Goal: Task Accomplishment & Management: Use online tool/utility

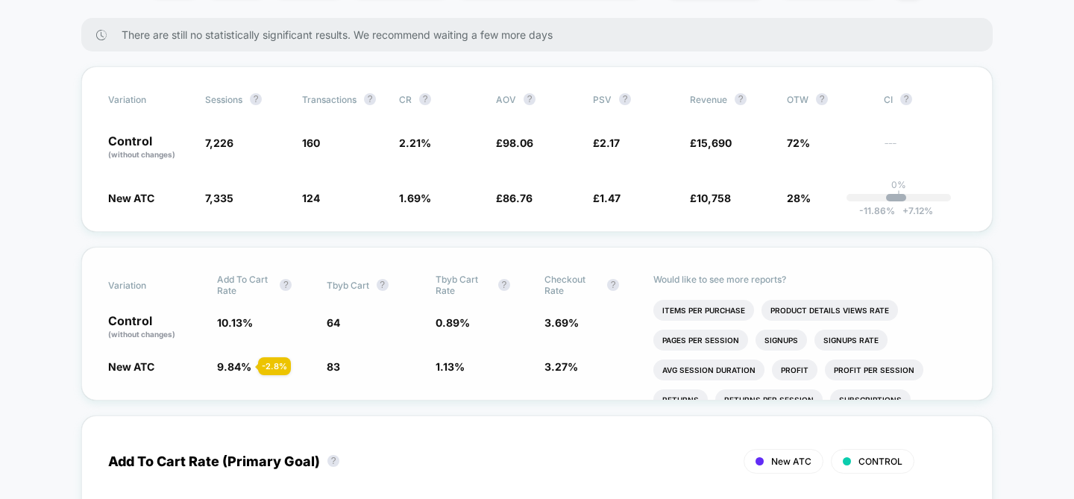
scroll to position [504, 0]
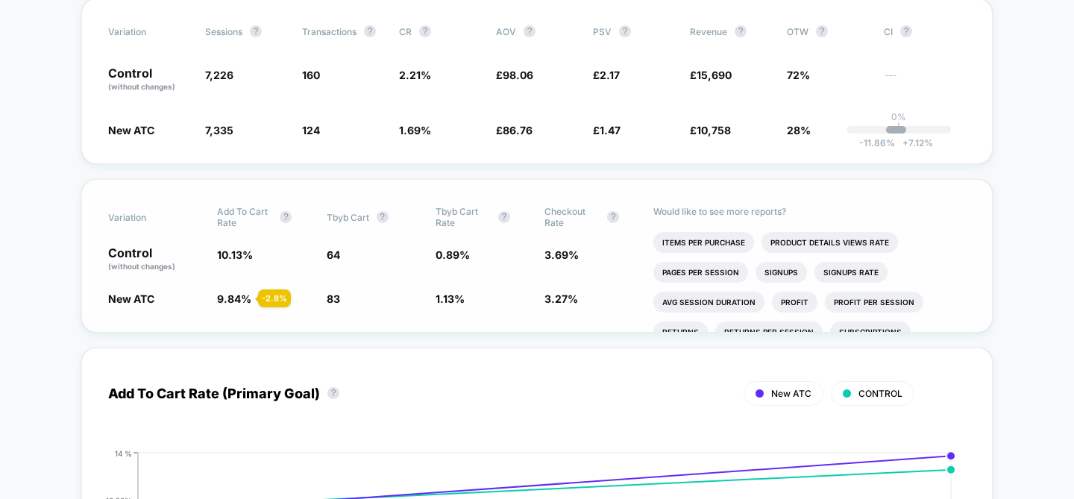
click at [335, 253] on span "64" at bounding box center [333, 254] width 13 height 13
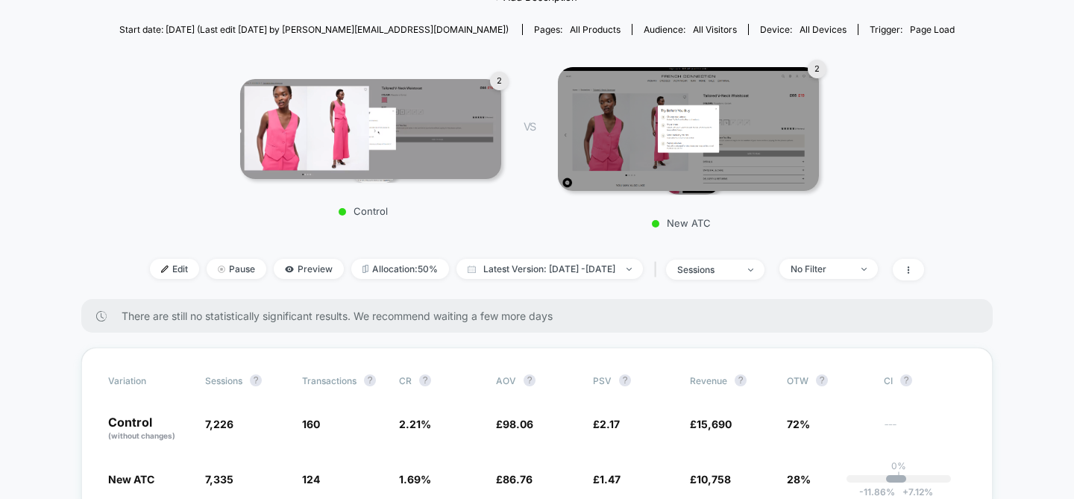
scroll to position [0, 0]
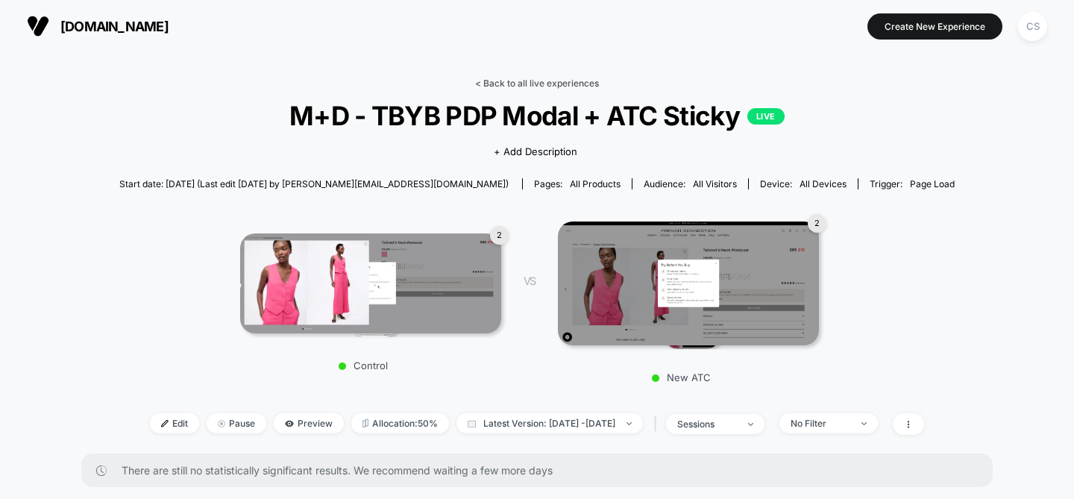
click at [551, 78] on link "< Back to all live experiences" at bounding box center [537, 83] width 124 height 11
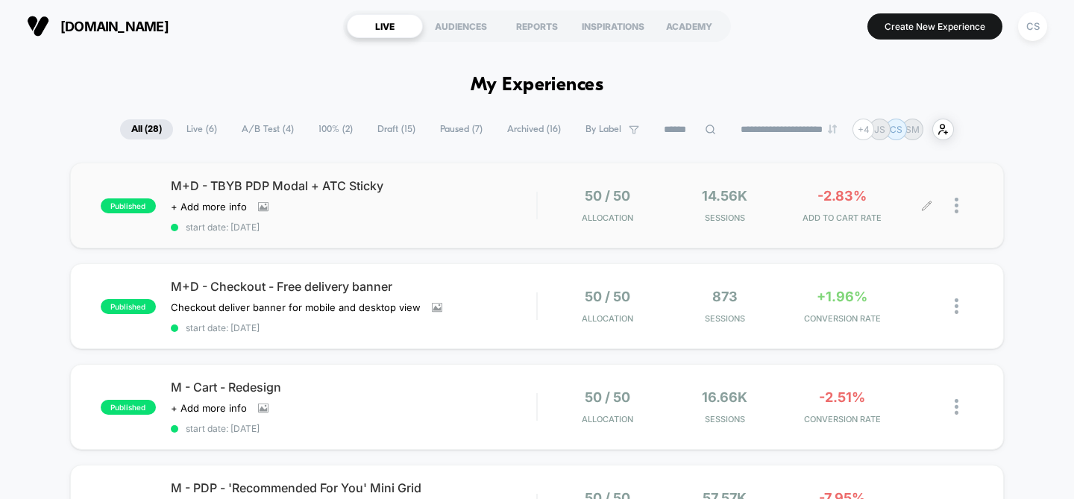
click at [848, 213] on span "ADD TO CART RATE" at bounding box center [843, 218] width 110 height 10
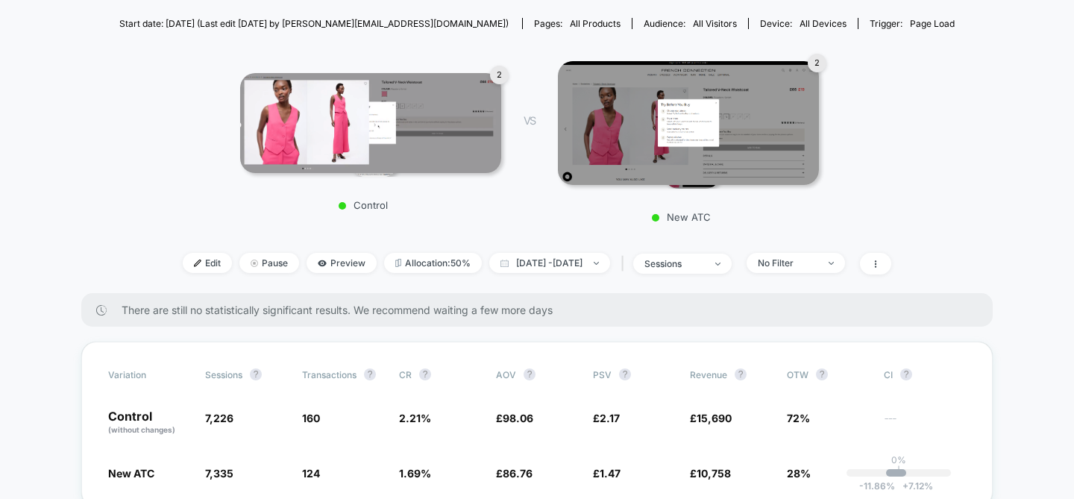
scroll to position [172, 0]
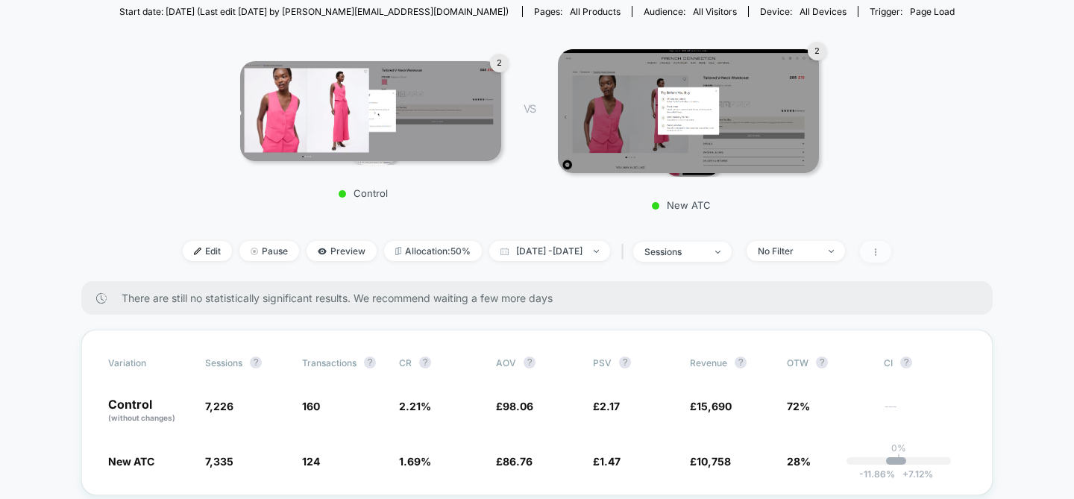
click at [877, 254] on icon at bounding box center [875, 251] width 1 height 7
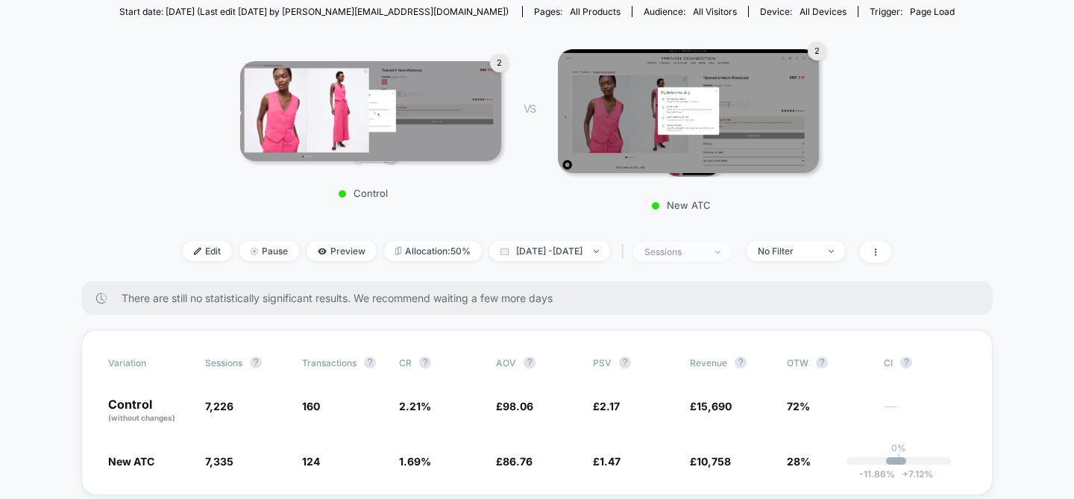
click at [704, 251] on div "sessions" at bounding box center [675, 251] width 60 height 11
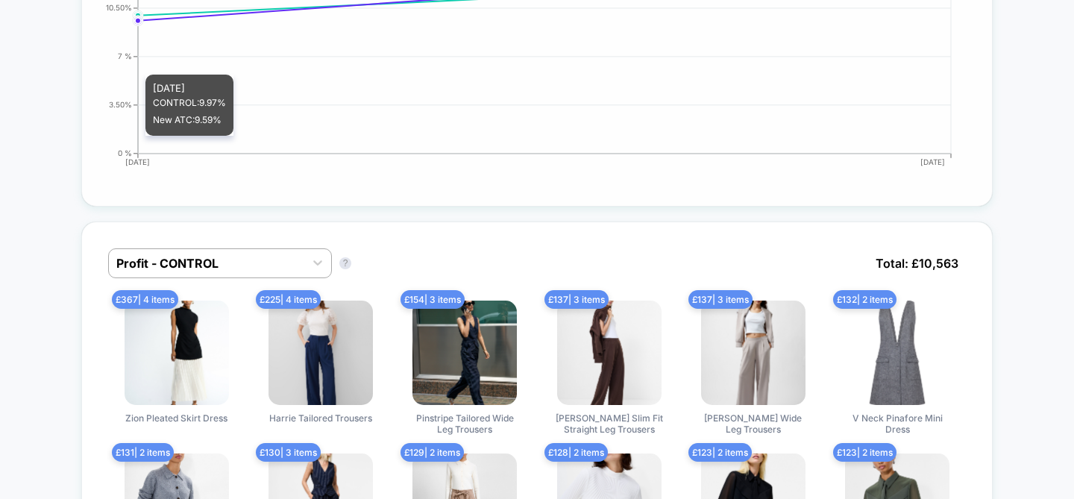
scroll to position [1002, 0]
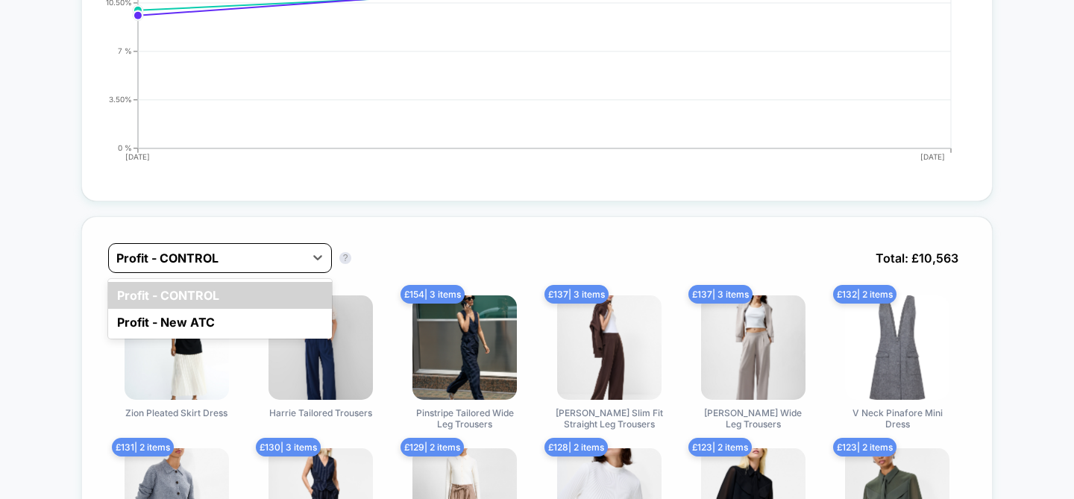
click at [264, 247] on div "Profit - CONTROL" at bounding box center [206, 258] width 195 height 24
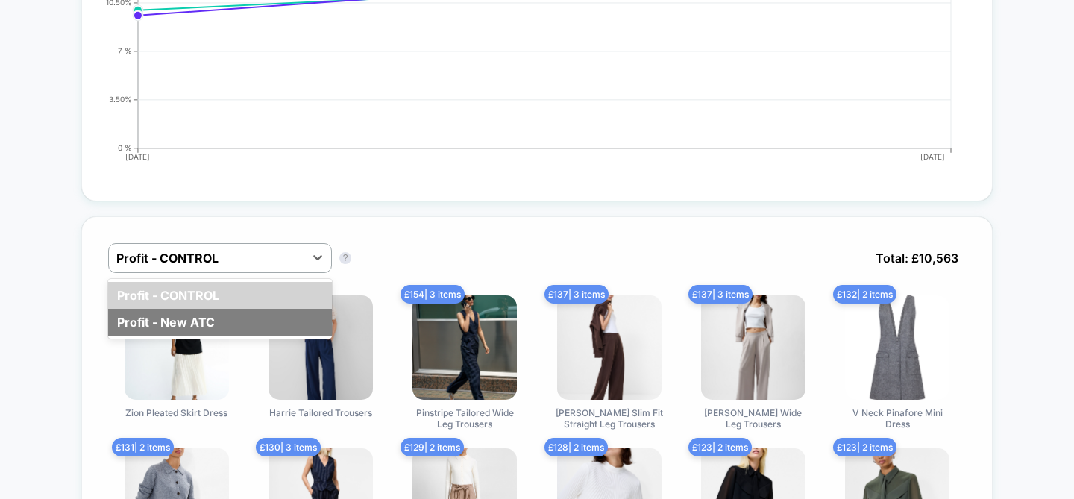
click at [261, 314] on div "Profit - New ATC" at bounding box center [220, 322] width 224 height 27
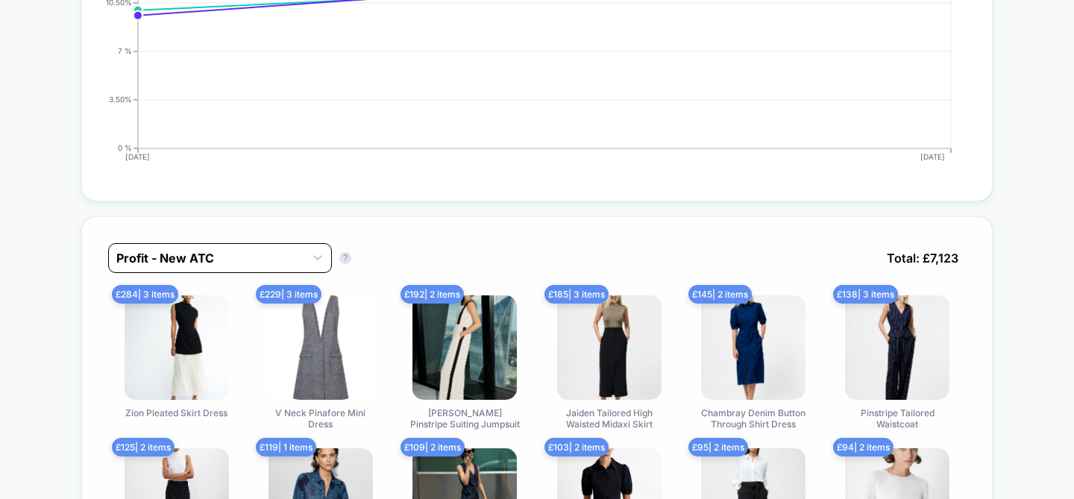
click at [239, 256] on div at bounding box center [206, 258] width 181 height 18
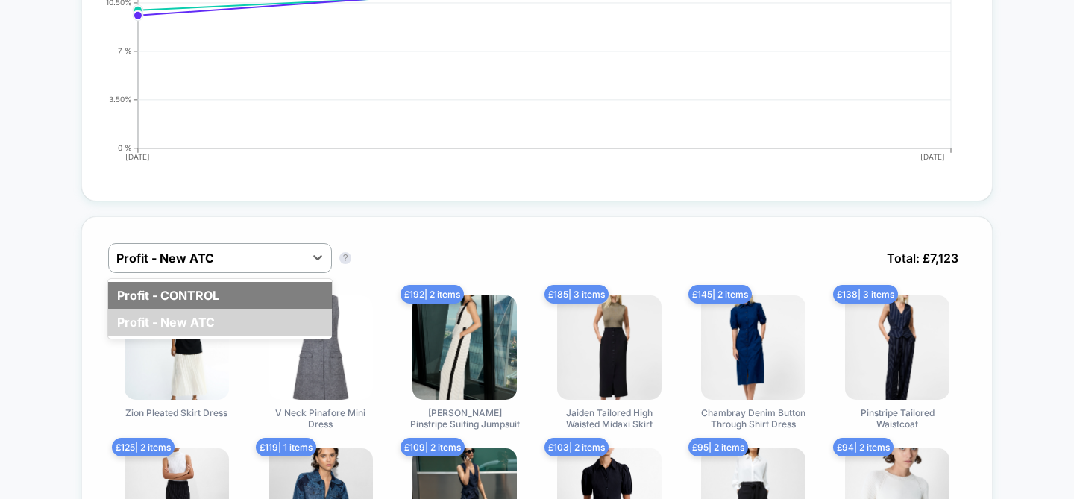
click at [241, 302] on div "Profit - CONTROL" at bounding box center [220, 295] width 224 height 27
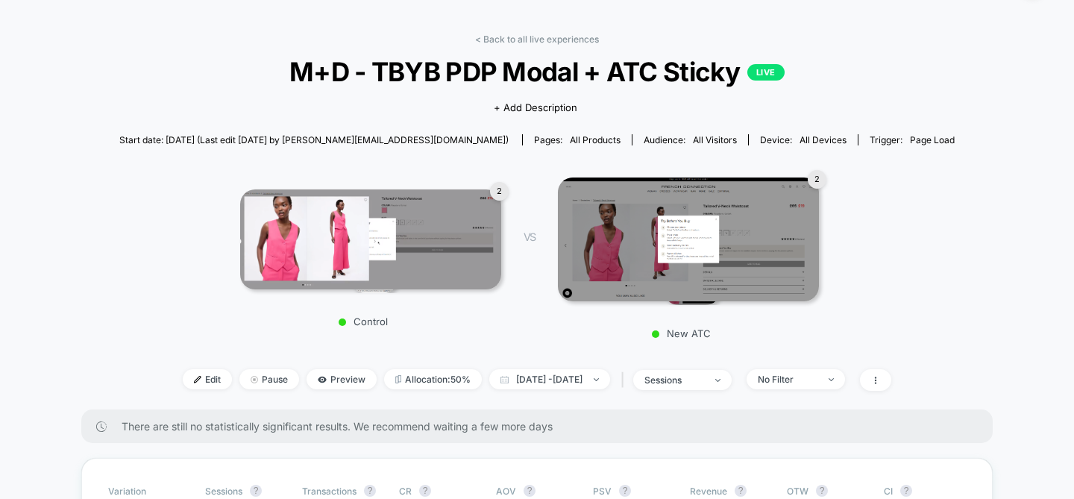
scroll to position [0, 0]
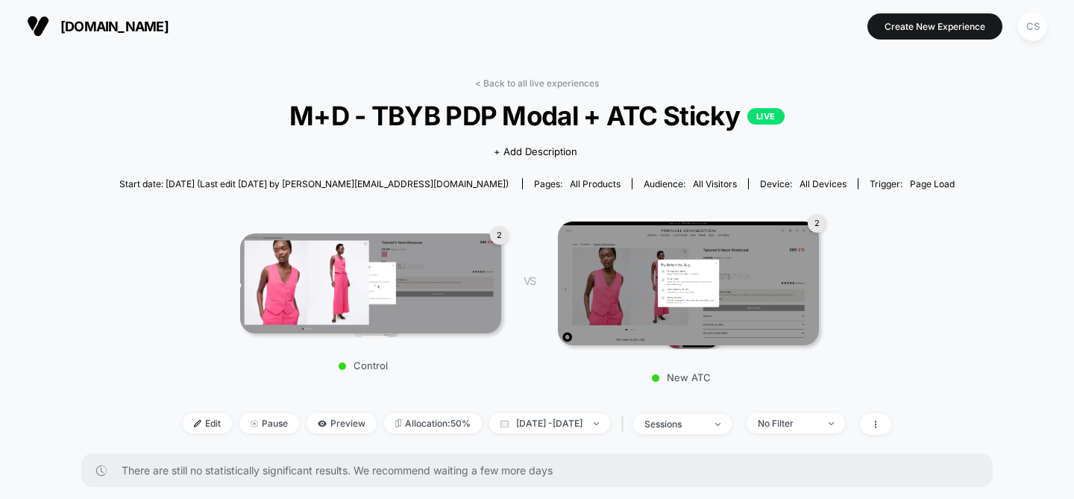
click at [309, 181] on span "Start date: [DATE] (Last edit [DATE] by [PERSON_NAME][EMAIL_ADDRESS][DOMAIN_NAM…" at bounding box center [313, 183] width 389 height 11
click at [331, 184] on span "Start date: [DATE] (Last edit [DATE] by [PERSON_NAME][EMAIL_ADDRESS][DOMAIN_NAM…" at bounding box center [313, 183] width 389 height 11
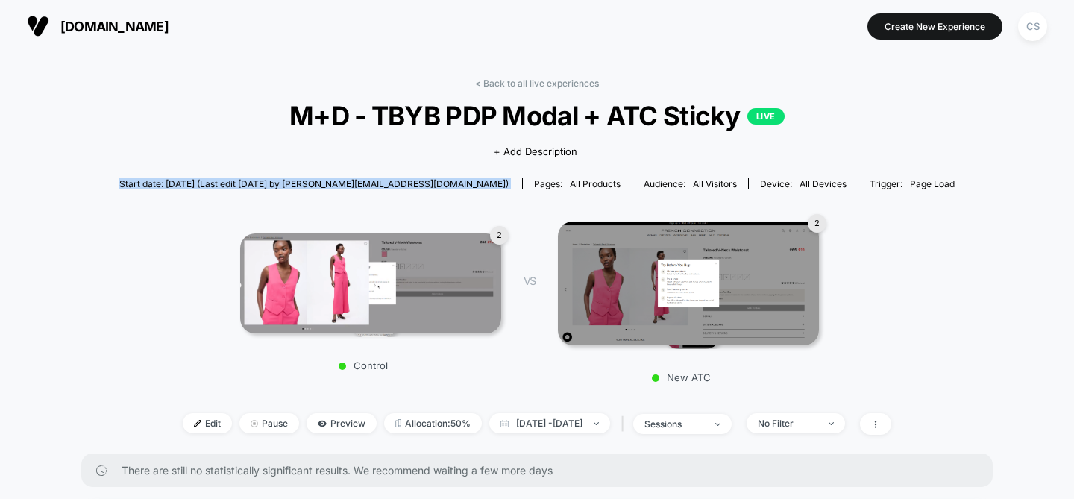
click at [331, 184] on span "Start date: [DATE] (Last edit [DATE] by [PERSON_NAME][EMAIL_ADDRESS][DOMAIN_NAM…" at bounding box center [313, 183] width 389 height 11
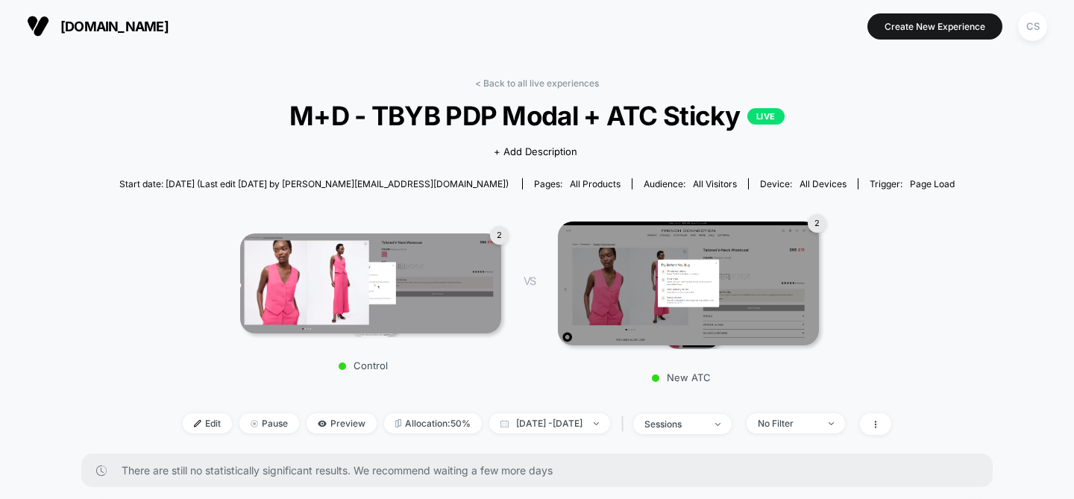
click at [375, 179] on span "Start date: [DATE] (Last edit [DATE] by [PERSON_NAME][EMAIL_ADDRESS][DOMAIN_NAM…" at bounding box center [313, 183] width 389 height 11
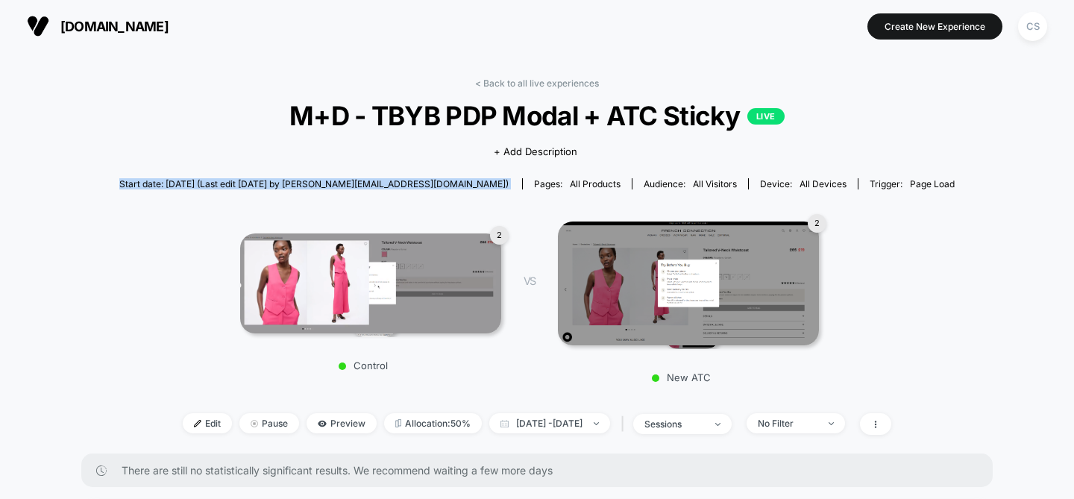
click at [375, 179] on span "Start date: [DATE] (Last edit [DATE] by [PERSON_NAME][EMAIL_ADDRESS][DOMAIN_NAM…" at bounding box center [313, 183] width 389 height 11
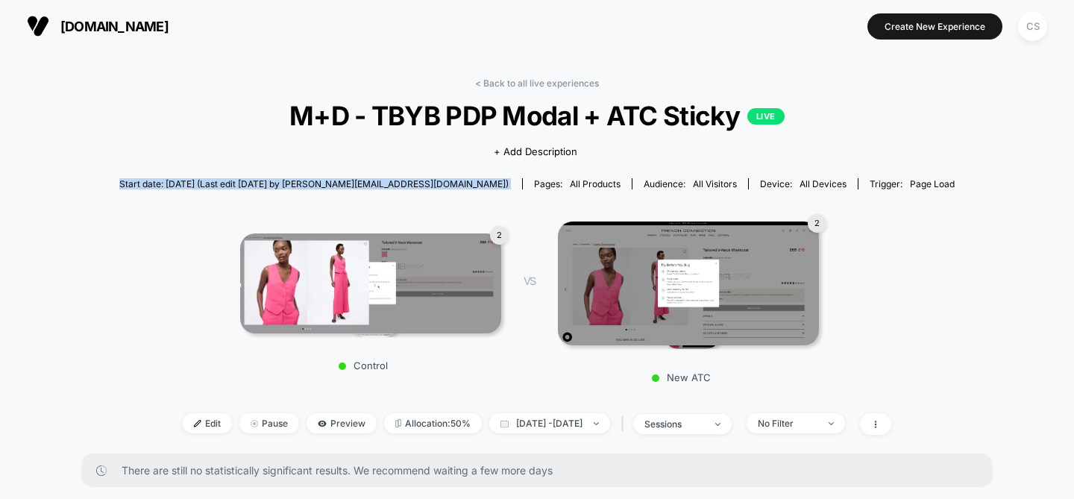
drag, startPoint x: 375, startPoint y: 179, endPoint x: 321, endPoint y: 179, distance: 54.5
click at [359, 179] on span "Start date: [DATE] (Last edit [DATE] by [PERSON_NAME][EMAIL_ADDRESS][DOMAIN_NAM…" at bounding box center [313, 183] width 389 height 11
click at [318, 182] on span "Start date: [DATE] (Last edit [DATE] by [PERSON_NAME][EMAIL_ADDRESS][DOMAIN_NAM…" at bounding box center [313, 183] width 389 height 11
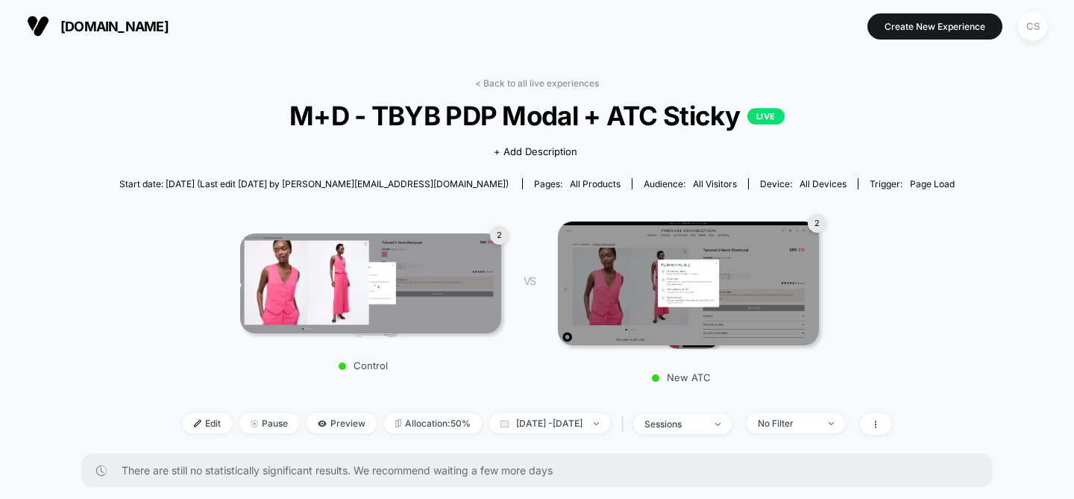
click at [366, 188] on span "Start date: [DATE] (Last edit [DATE] by [PERSON_NAME][EMAIL_ADDRESS][DOMAIN_NAM…" at bounding box center [313, 183] width 389 height 11
click at [488, 186] on div "Start date: [DATE] (Last edit [DATE] by [EMAIL_ADDRESS][DOMAIN_NAME]) Pages: al…" at bounding box center [537, 184] width 836 height 26
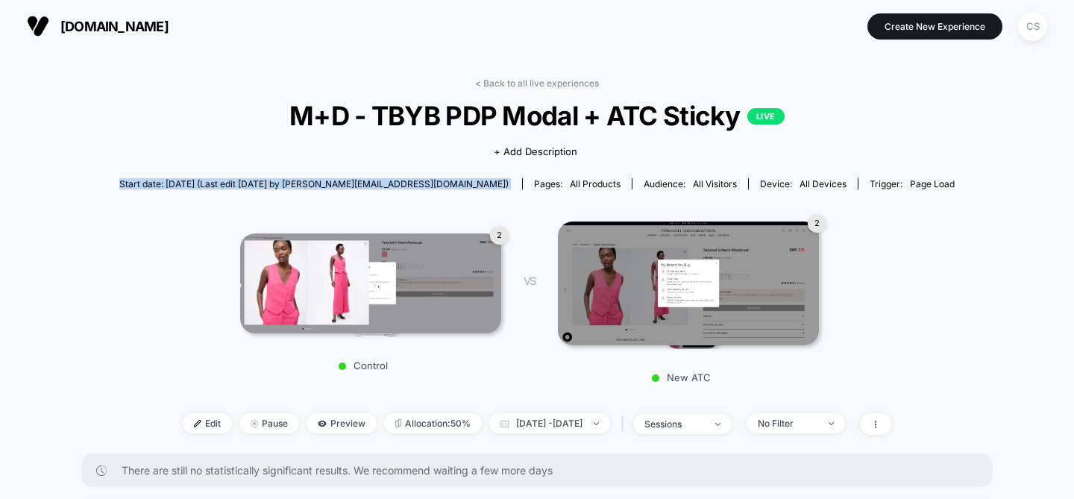
click at [488, 186] on div "Start date: [DATE] (Last edit [DATE] by [EMAIL_ADDRESS][DOMAIN_NAME]) Pages: al…" at bounding box center [537, 184] width 836 height 26
click at [475, 181] on span "Start date: [DATE] (Last edit [DATE] by [PERSON_NAME][EMAIL_ADDRESS][DOMAIN_NAM…" at bounding box center [313, 183] width 389 height 11
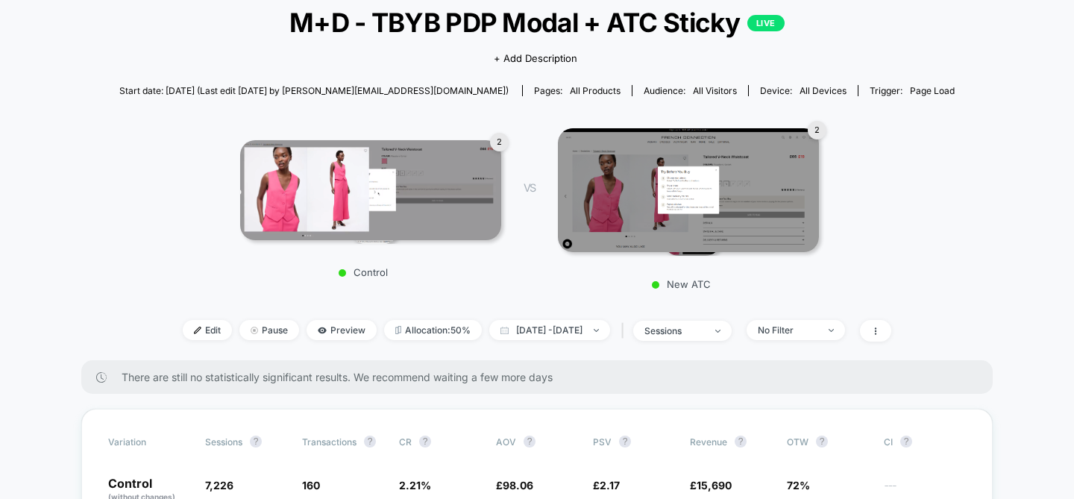
scroll to position [28, 0]
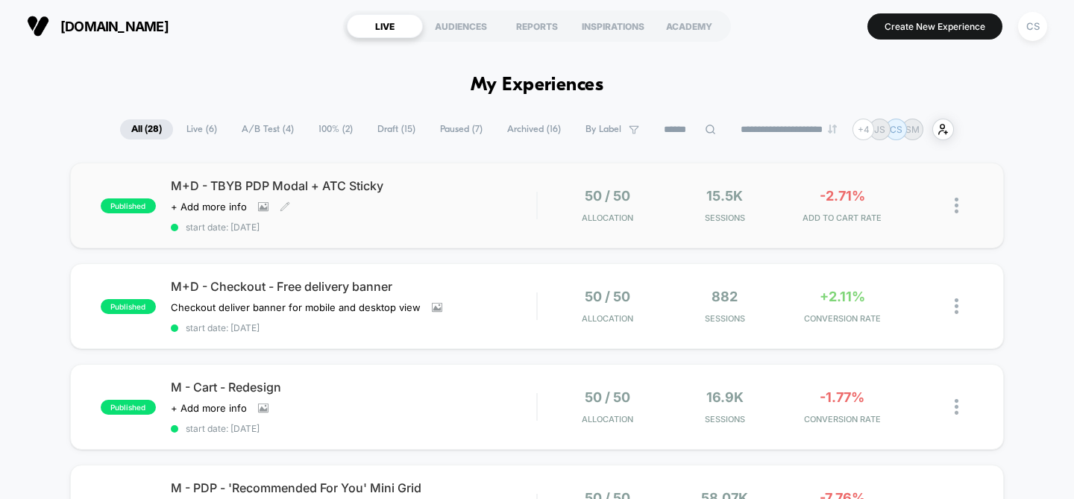
click at [453, 208] on div "M+D - TBYB PDP Modal + ATC Sticky Click to view images Click to edit experience…" at bounding box center [354, 205] width 366 height 54
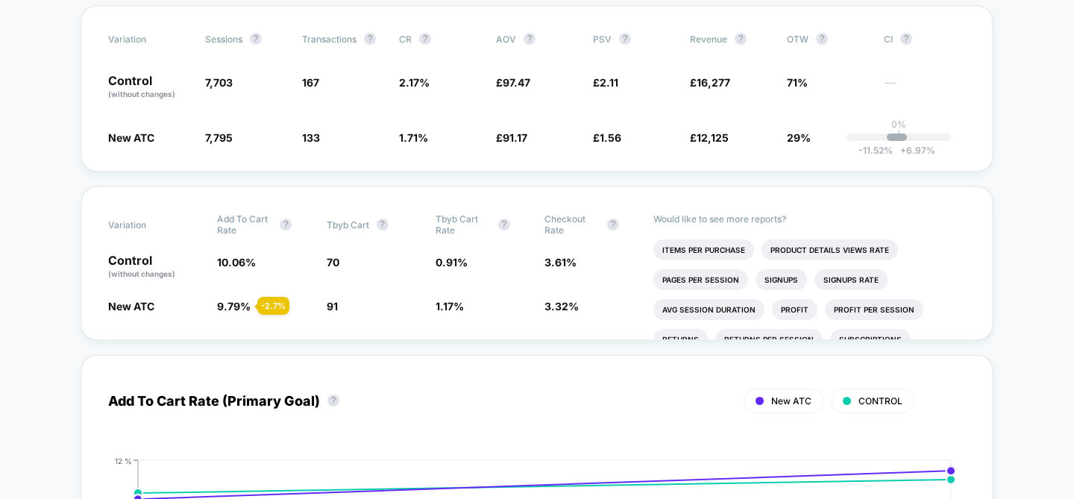
scroll to position [612, 0]
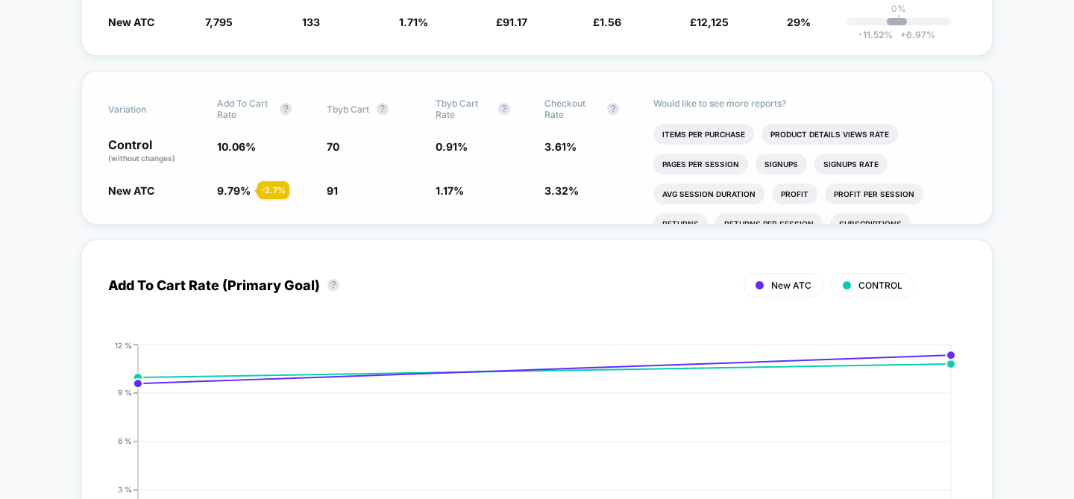
click at [379, 116] on span "Tbyb Cart ?" at bounding box center [368, 109] width 82 height 22
drag, startPoint x: 323, startPoint y: 195, endPoint x: 378, endPoint y: 195, distance: 54.5
click at [378, 195] on div "New ATC 9.79 % - 2.7 % 91 + 30 % 1.17 % + 28.5 % 3.32 % - 7.9 %" at bounding box center [537, 190] width 858 height 15
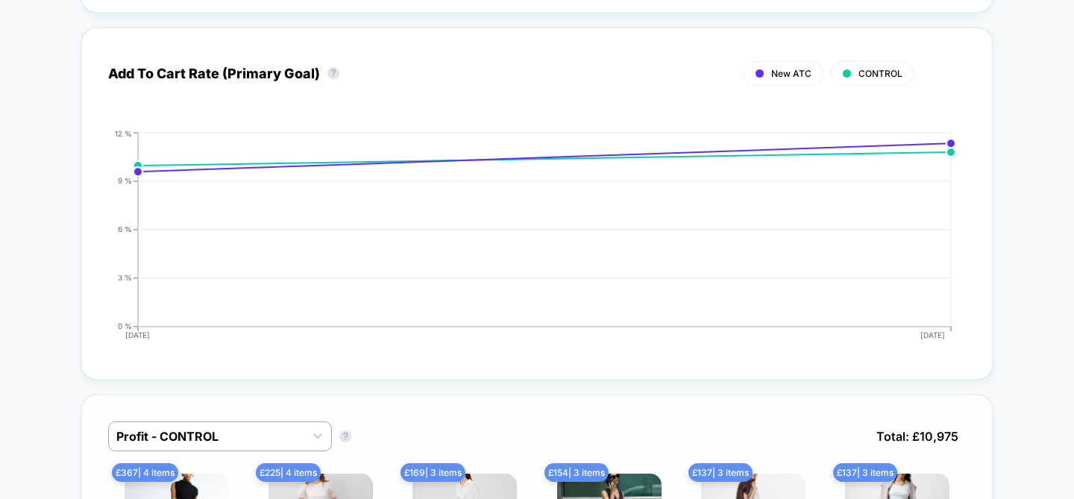
scroll to position [1044, 0]
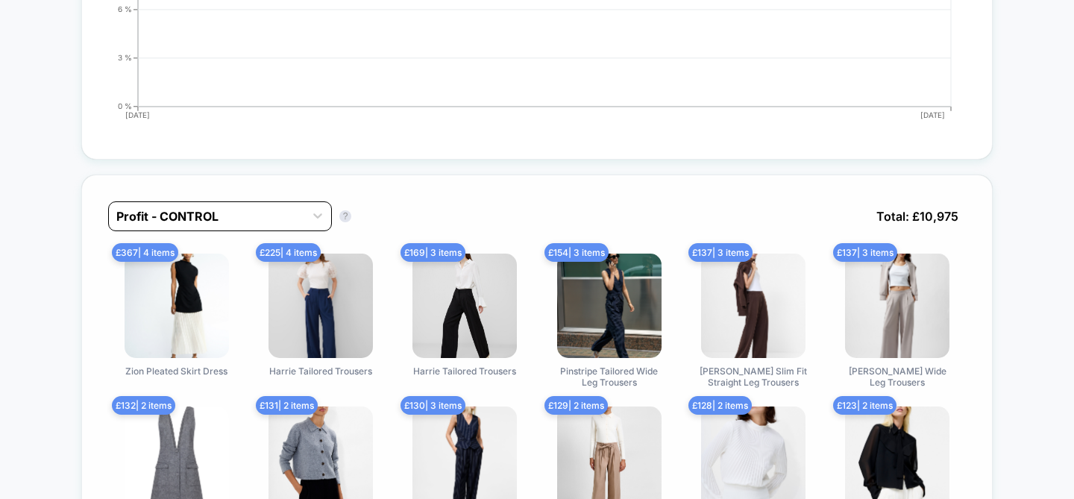
click at [259, 207] on div at bounding box center [206, 216] width 181 height 18
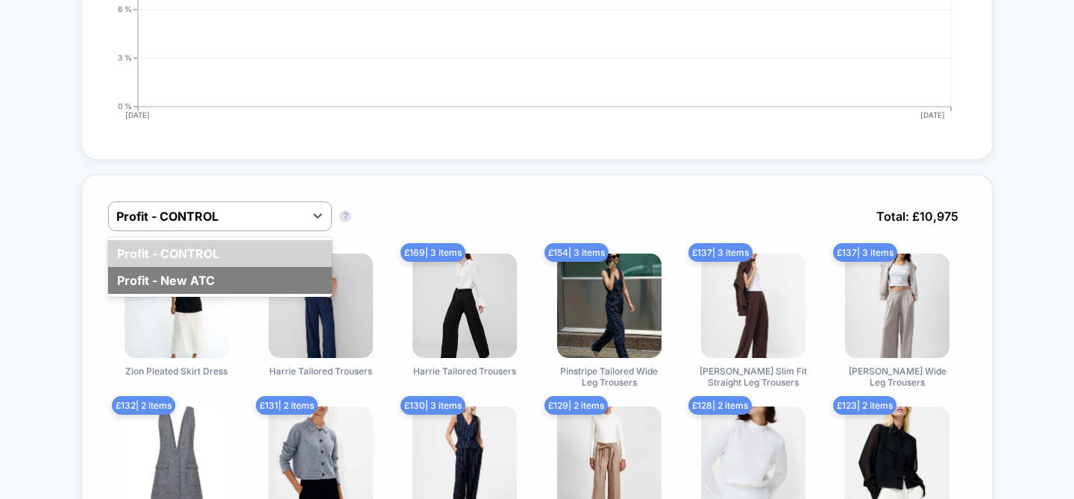
click at [255, 277] on div "Profit - New ATC" at bounding box center [220, 280] width 224 height 27
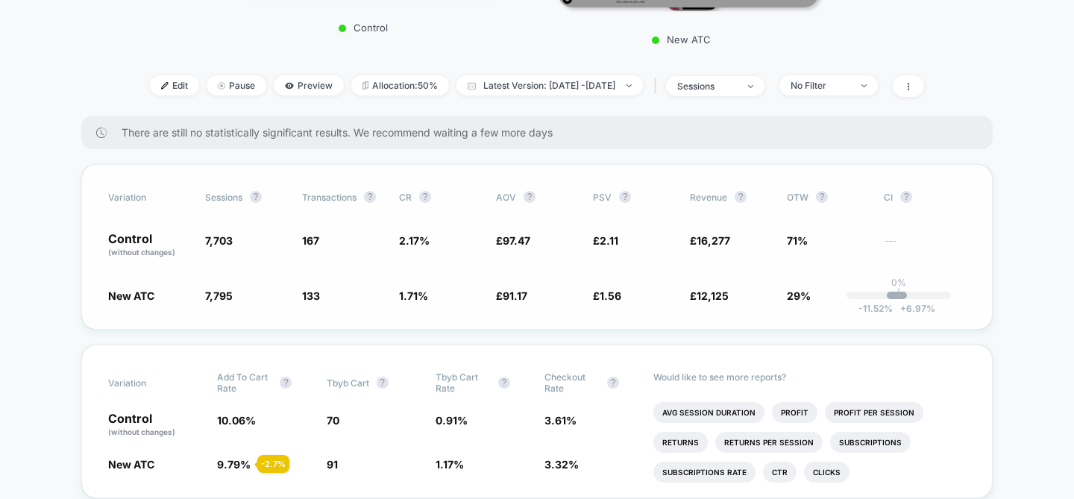
scroll to position [351, 0]
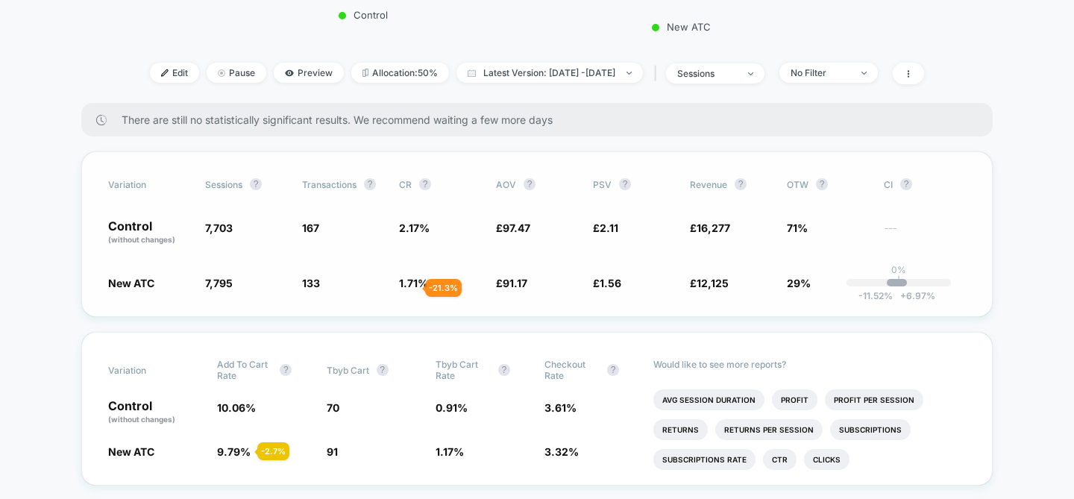
click at [409, 286] on span "1.71 %" at bounding box center [413, 283] width 29 height 13
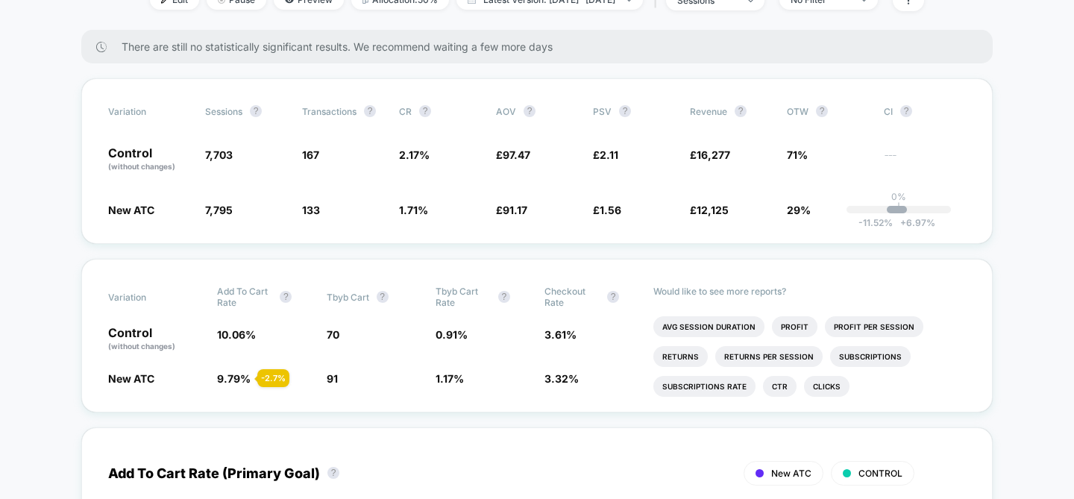
scroll to position [428, 0]
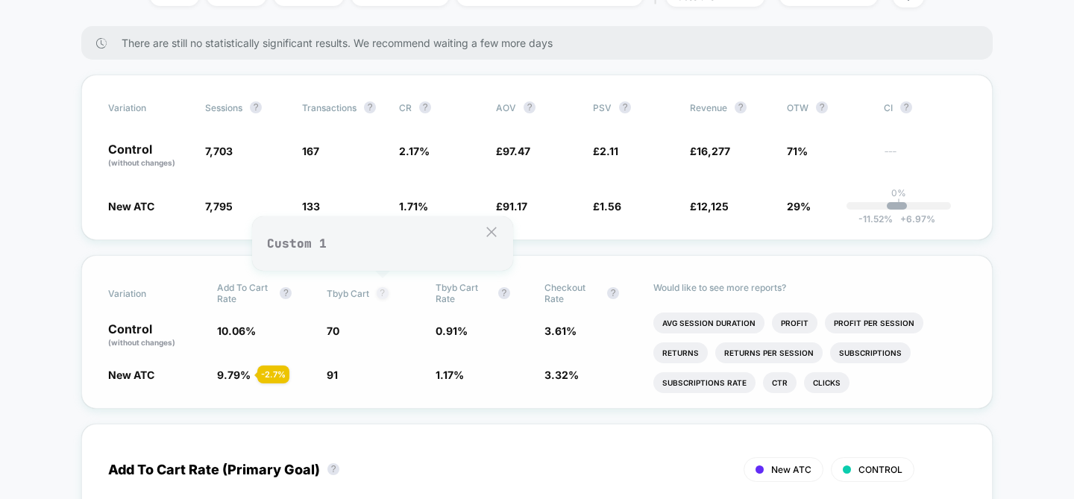
click at [386, 295] on button "?" at bounding box center [383, 293] width 12 height 12
click at [380, 295] on button "?" at bounding box center [383, 293] width 12 height 12
click at [334, 295] on span "Tbyb Cart" at bounding box center [348, 293] width 43 height 11
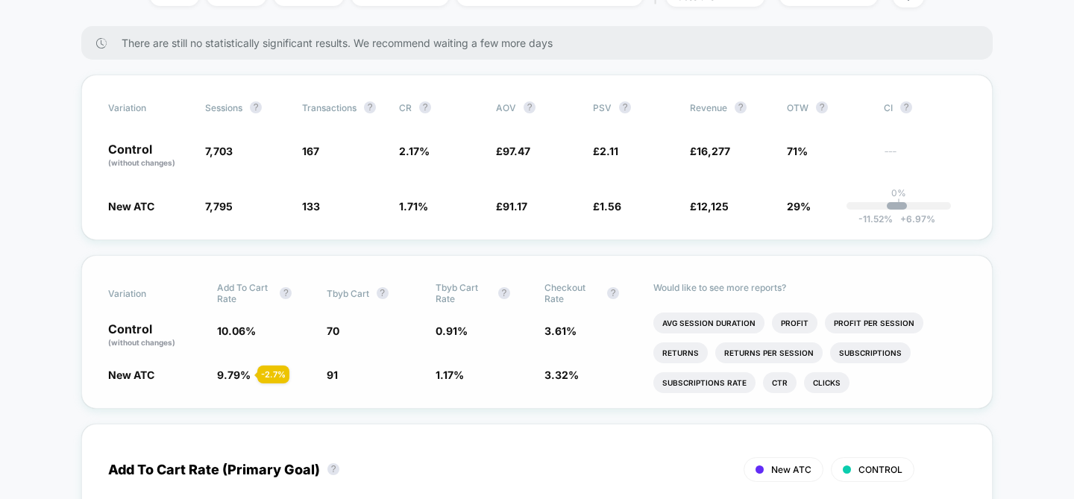
click at [343, 295] on span "Tbyb Cart" at bounding box center [348, 293] width 43 height 11
click at [391, 295] on span "Tbyb Cart ?" at bounding box center [368, 293] width 82 height 22
click at [387, 295] on span "Tbyb Cart ?" at bounding box center [368, 293] width 82 height 22
click at [386, 295] on button "?" at bounding box center [383, 293] width 12 height 12
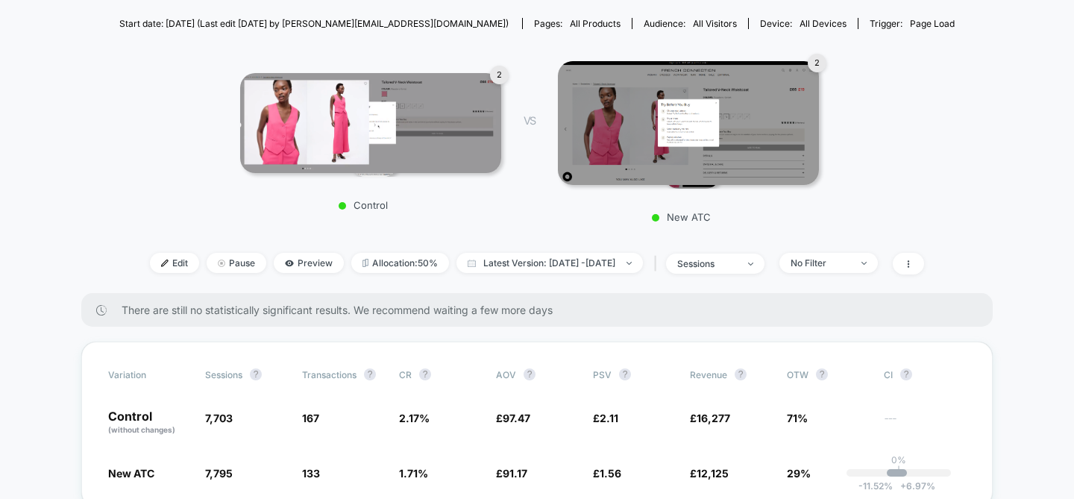
scroll to position [0, 0]
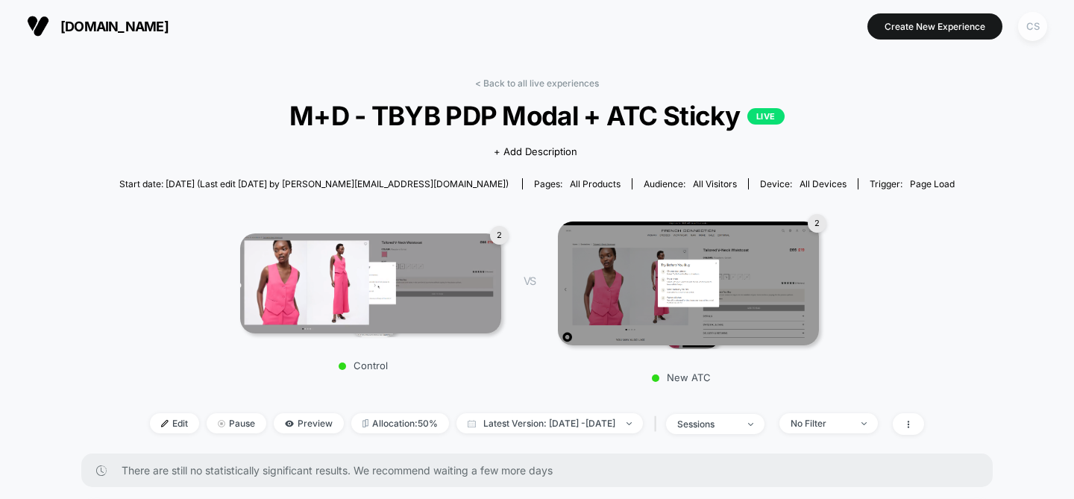
click at [1036, 34] on div "CS" at bounding box center [1032, 26] width 29 height 29
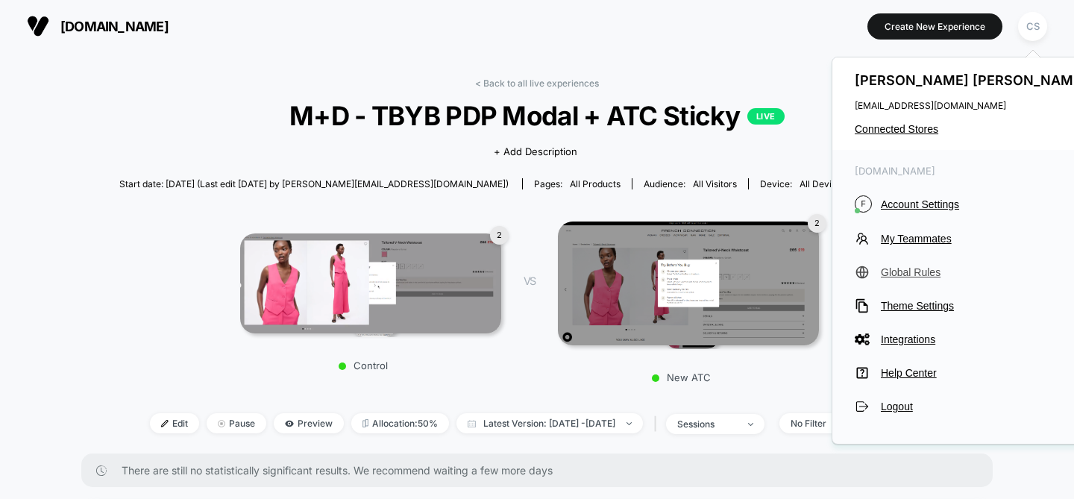
click at [917, 273] on span "Global Rules" at bounding box center [986, 272] width 210 height 12
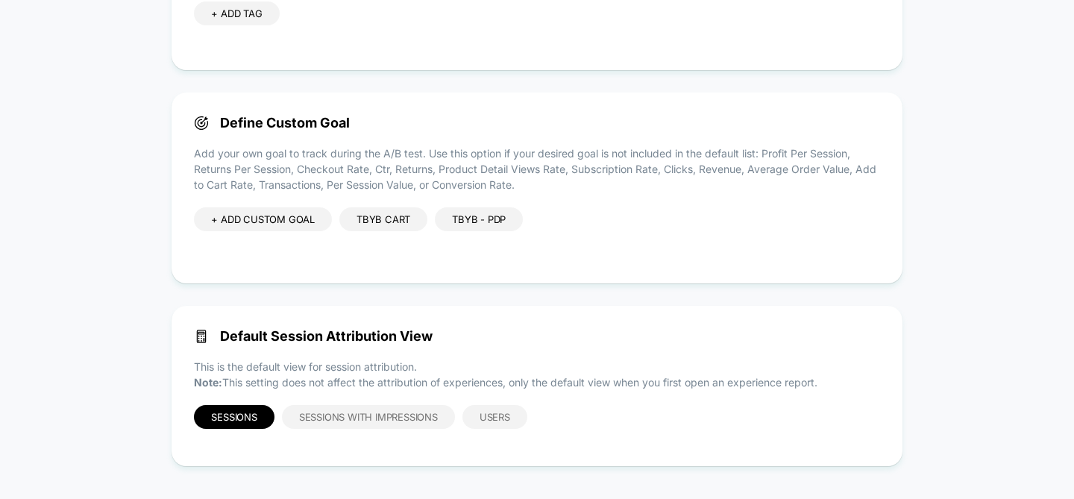
scroll to position [233, 0]
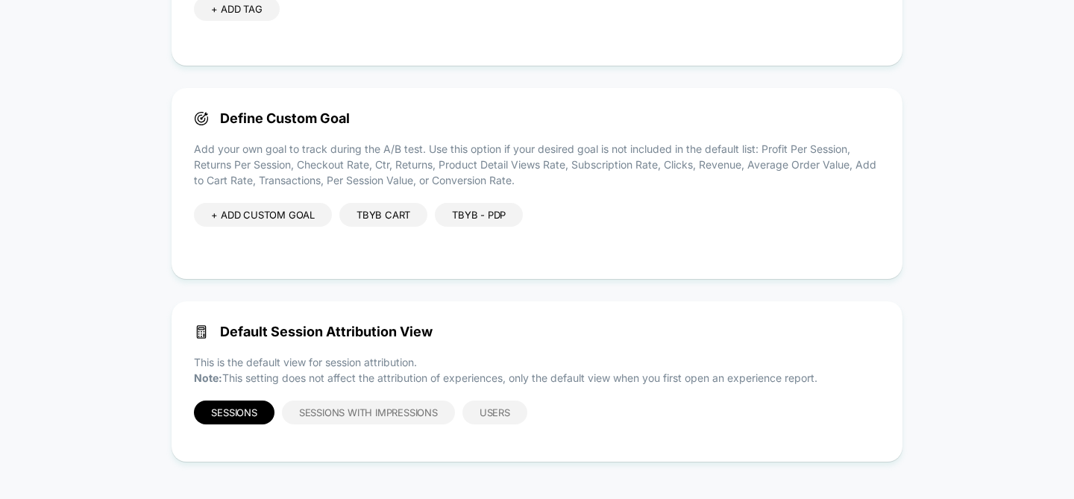
click at [415, 218] on div "TBYB Cart" at bounding box center [383, 215] width 88 height 24
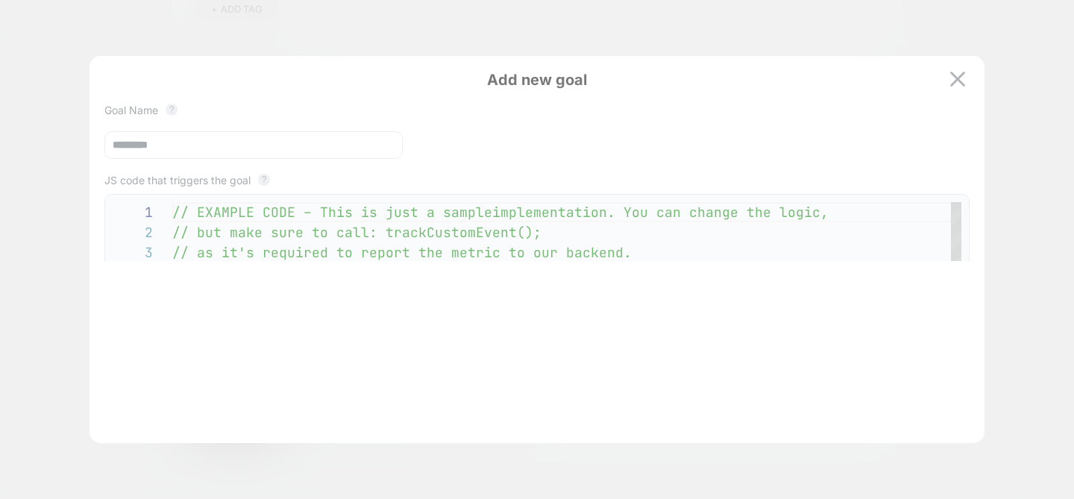
scroll to position [201, 0]
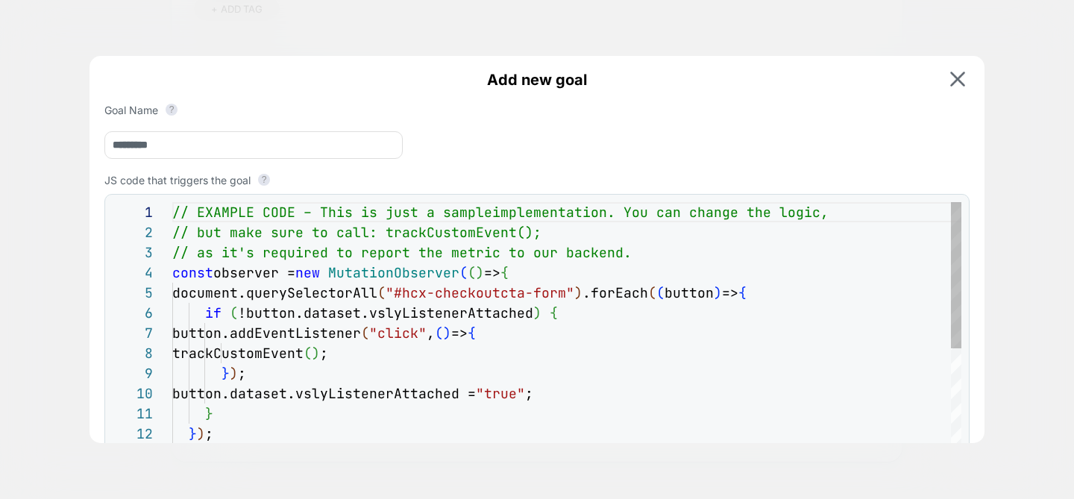
click at [485, 295] on div "} ) ; button.dataset.vslyListenerAttached = "true" ; } } ) ; } ) ; observer.obs…" at bounding box center [566, 474] width 789 height 544
click at [630, 301] on div "} ) ; button.dataset.vslyListenerAttached = "true" ; } } ) ; } ) ; observer.obs…" at bounding box center [566, 474] width 789 height 544
click at [1067, 215] on div at bounding box center [537, 249] width 1074 height 499
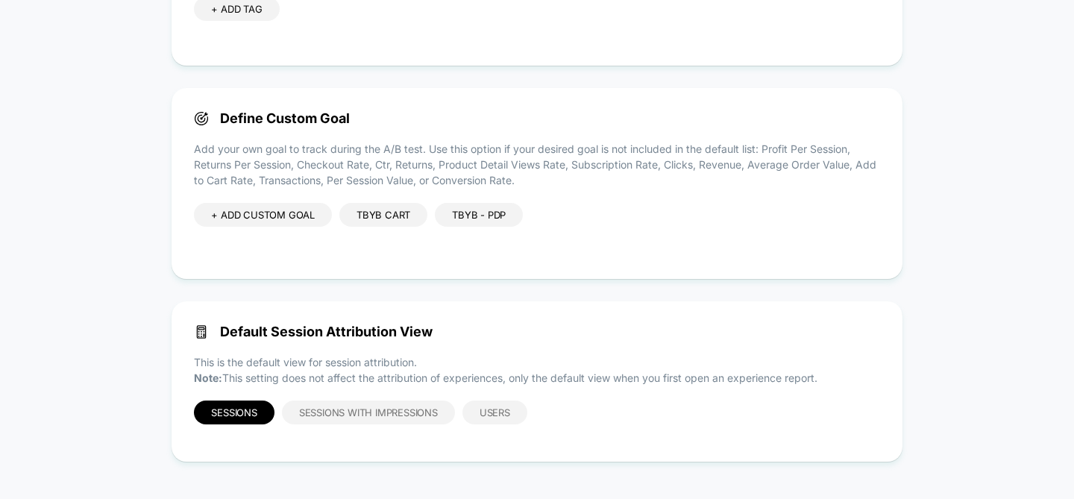
click at [257, 219] on div "+ ADD CUSTOM GOAL" at bounding box center [263, 215] width 138 height 24
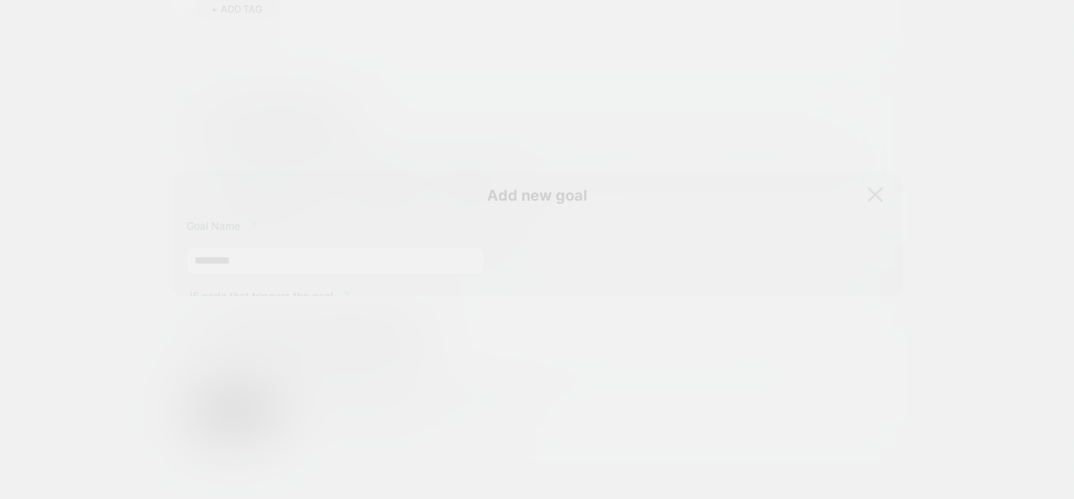
scroll to position [201, 0]
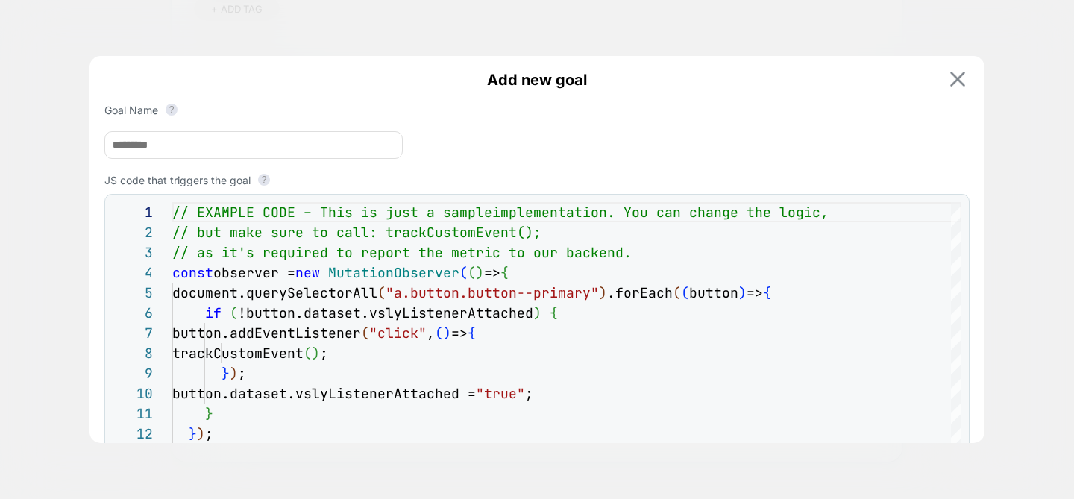
click at [946, 87] on button at bounding box center [958, 79] width 24 height 16
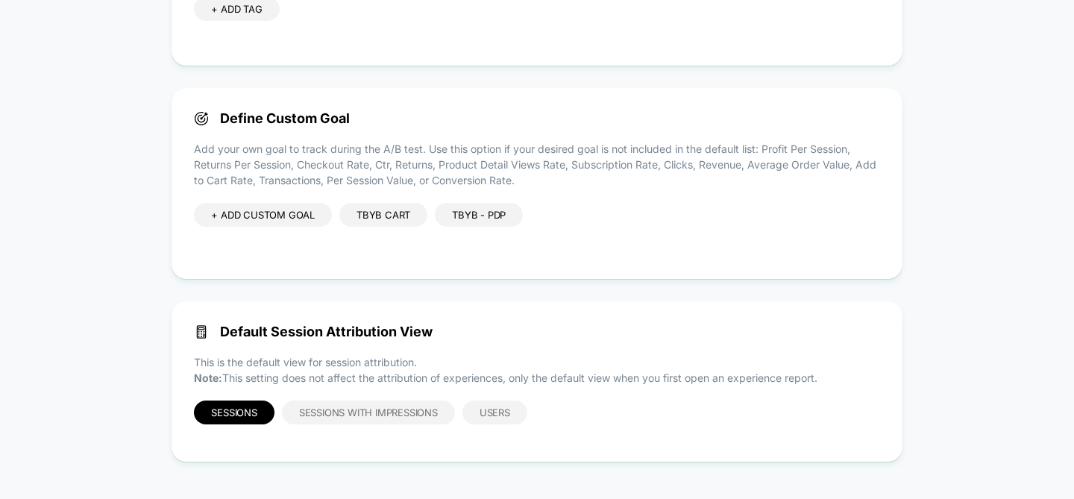
click at [489, 210] on div "TBYB - PDP" at bounding box center [479, 215] width 88 height 24
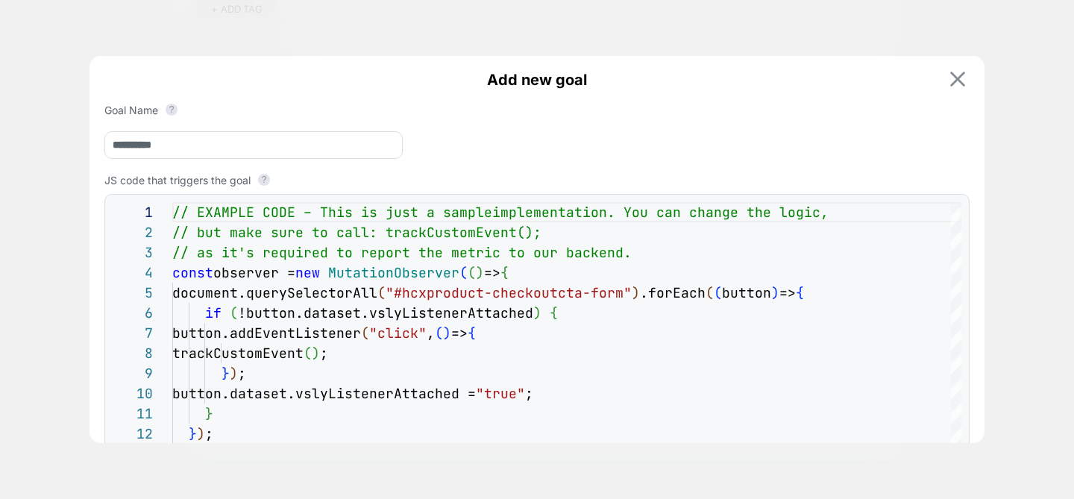
click at [953, 69] on div "**********" at bounding box center [537, 318] width 895 height 524
click at [953, 96] on div "**********" at bounding box center [537, 318] width 895 height 524
click at [953, 81] on img at bounding box center [958, 79] width 15 height 15
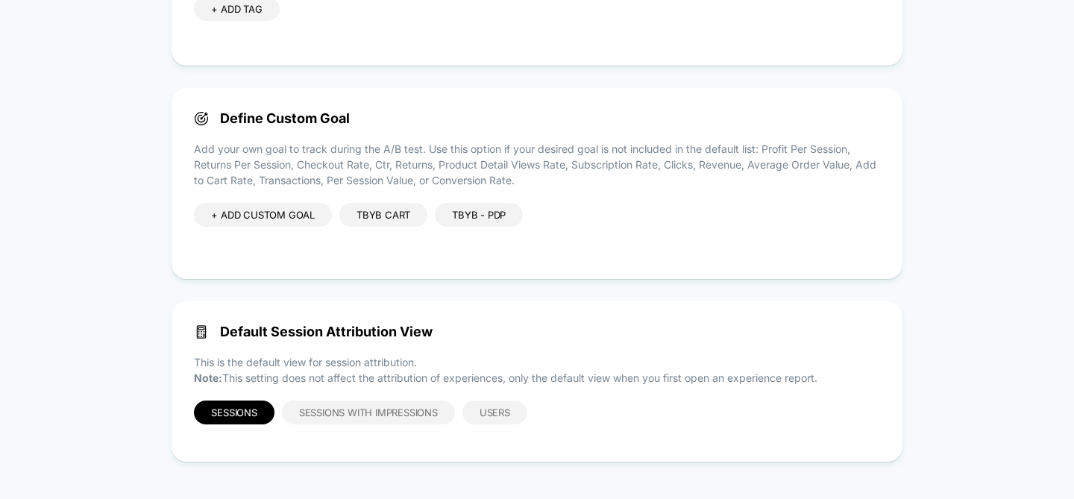
click at [379, 203] on div "TBYB Cart" at bounding box center [383, 215] width 88 height 24
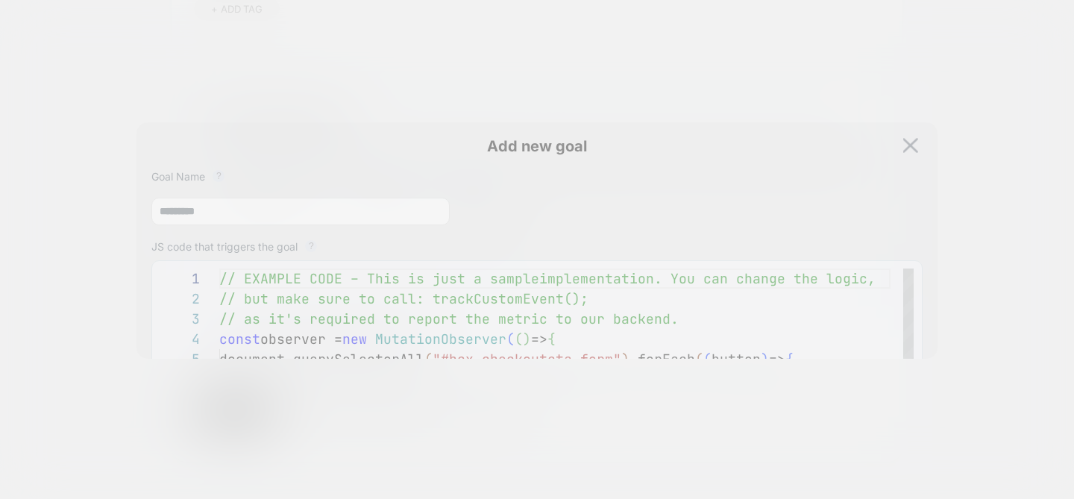
click at [379, 215] on div "Add new goal Goal Name ? ********* JS code that triggers the goal ? 1 2 3 4 5 6…" at bounding box center [537, 384] width 801 height 524
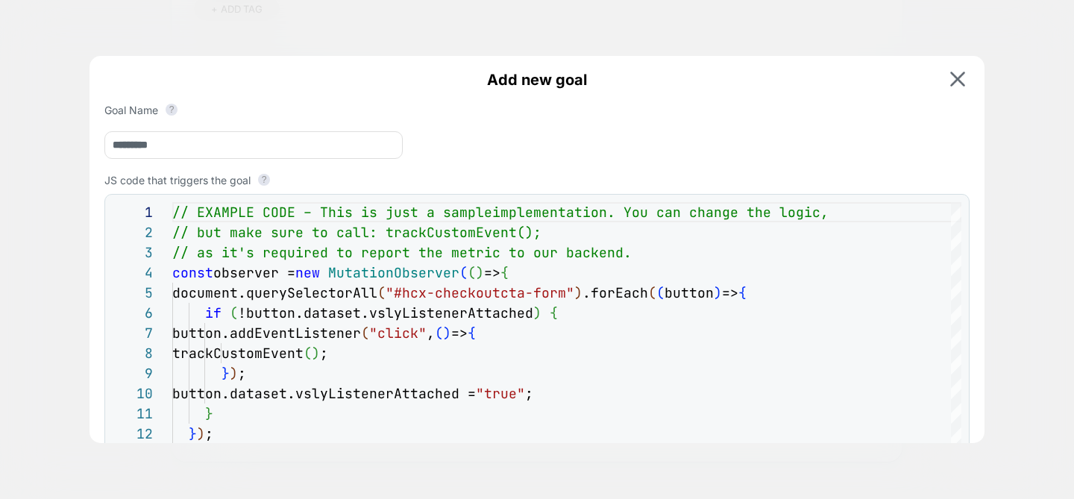
click at [971, 100] on div "Add new goal Goal Name ? ********* JS code that triggers the goal ? 1 2 3 4 5 6…" at bounding box center [537, 318] width 895 height 524
click at [949, 56] on div "Add new goal Goal Name ? ********* JS code that triggers the goal ? 1 2 3 4 5 6…" at bounding box center [537, 318] width 895 height 524
click at [959, 83] on img at bounding box center [958, 79] width 15 height 15
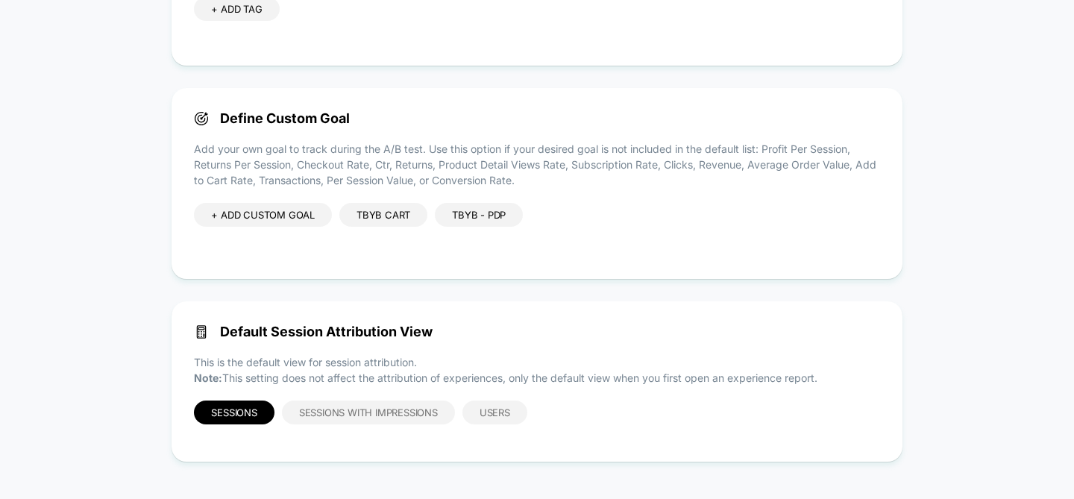
click at [376, 219] on div "TBYB Cart" at bounding box center [383, 215] width 88 height 24
